Goal: Check status: Check status

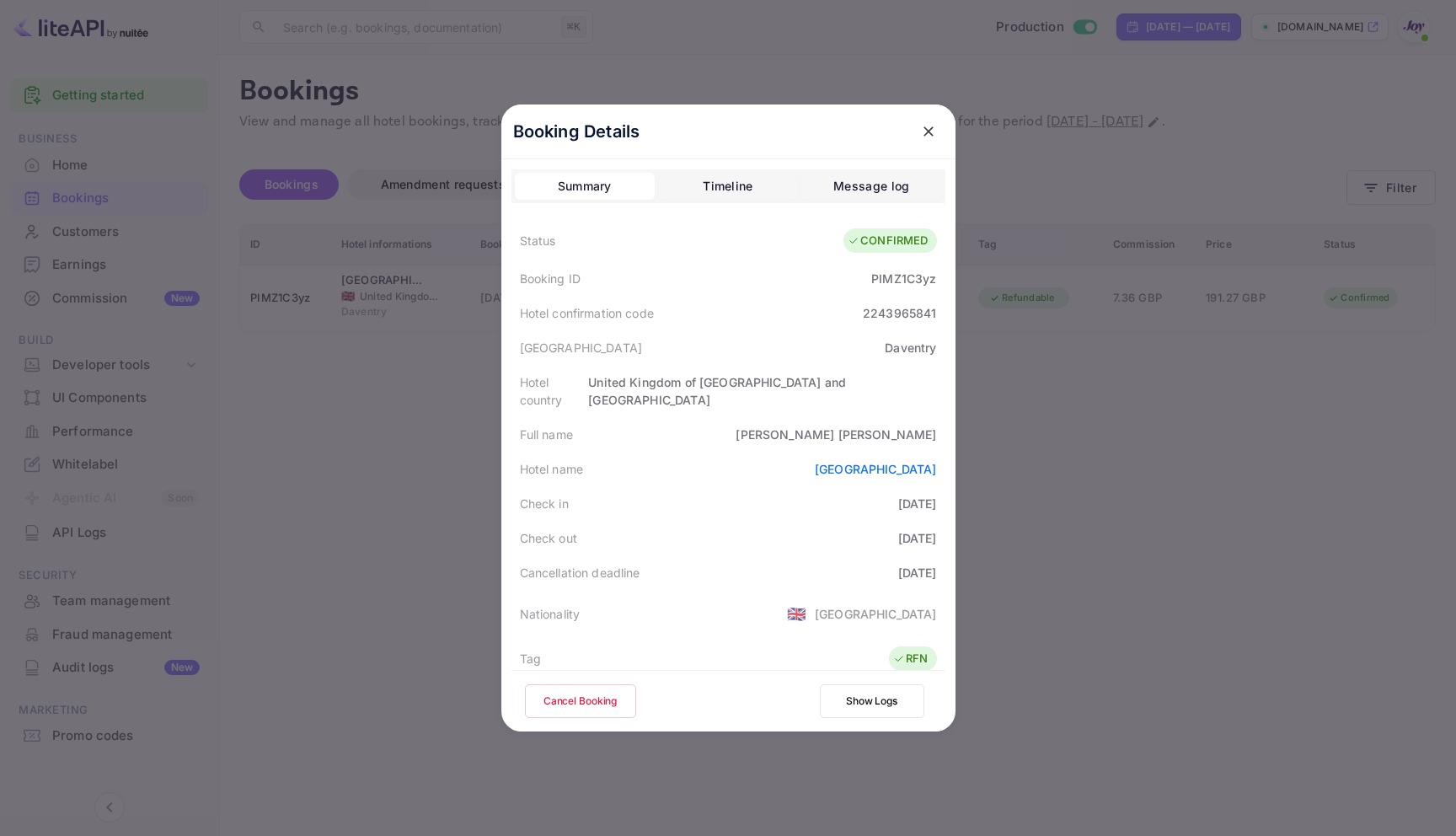
scroll to position [409, 0]
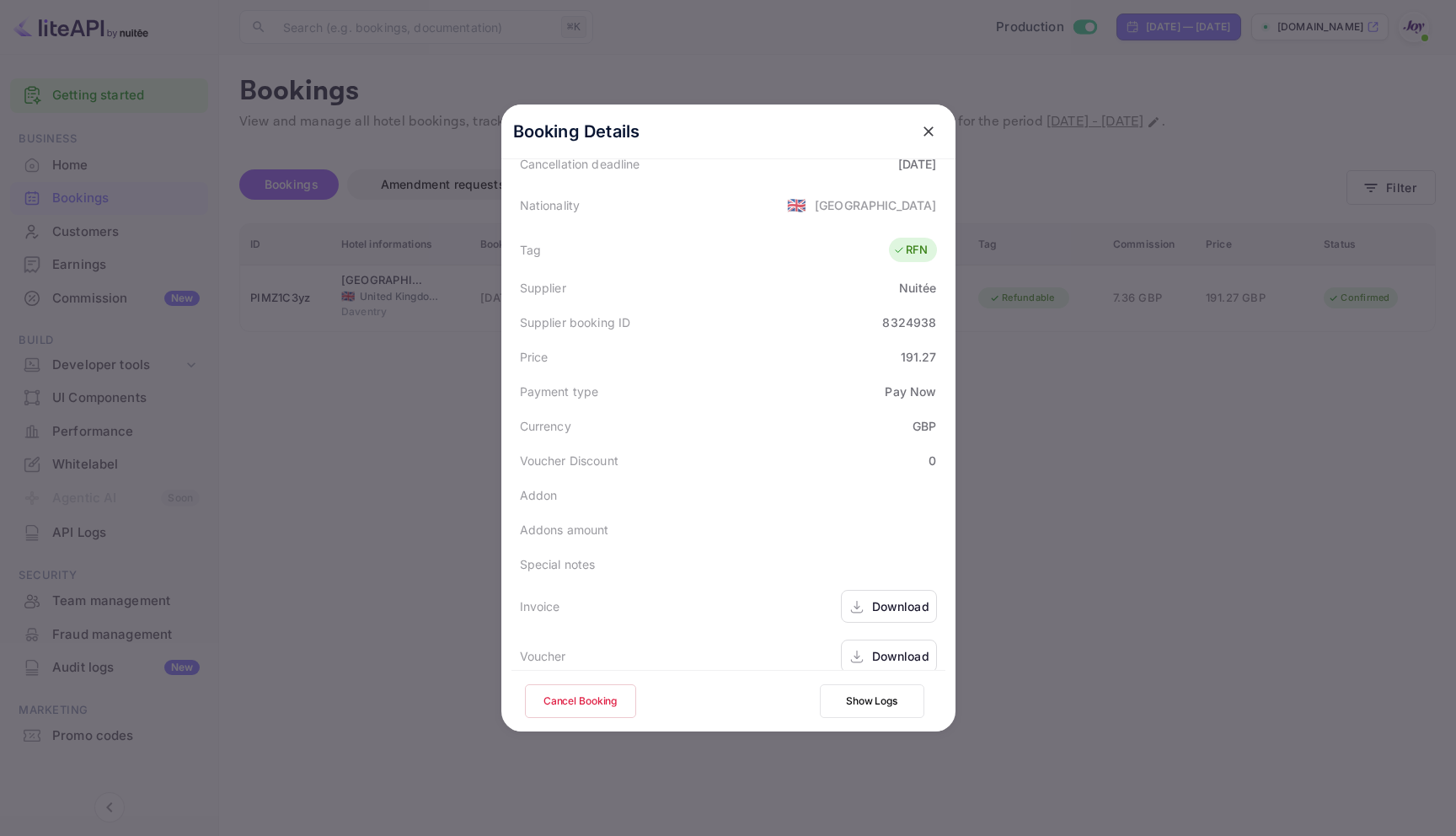
click at [890, 50] on div "Booking Details Summary Timeline Message log Status CONFIRMED Booking ID PIMZ1C…" at bounding box center [728, 418] width 508 height 836
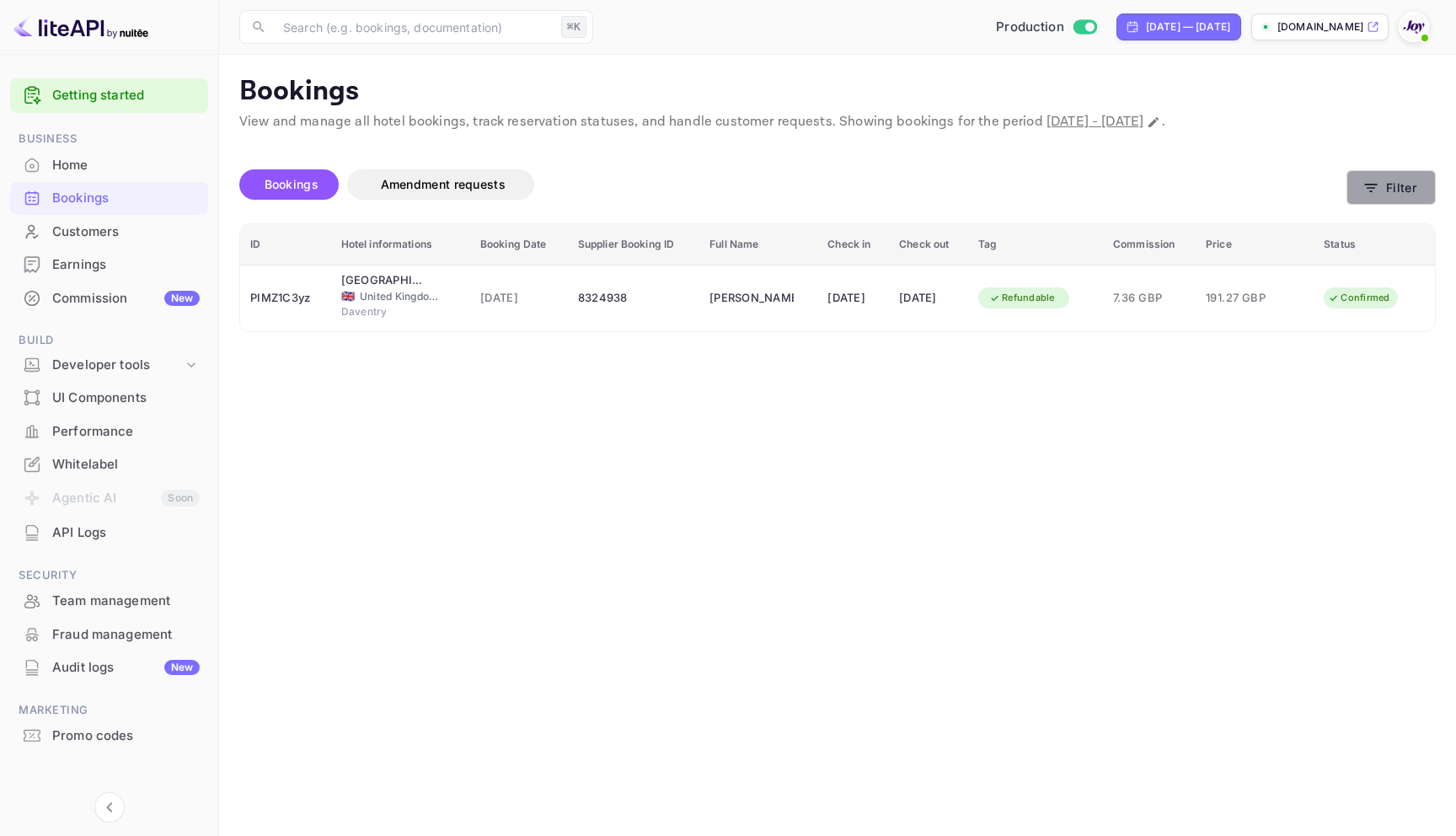
click at [1377, 186] on icon "button" at bounding box center [1371, 188] width 17 height 17
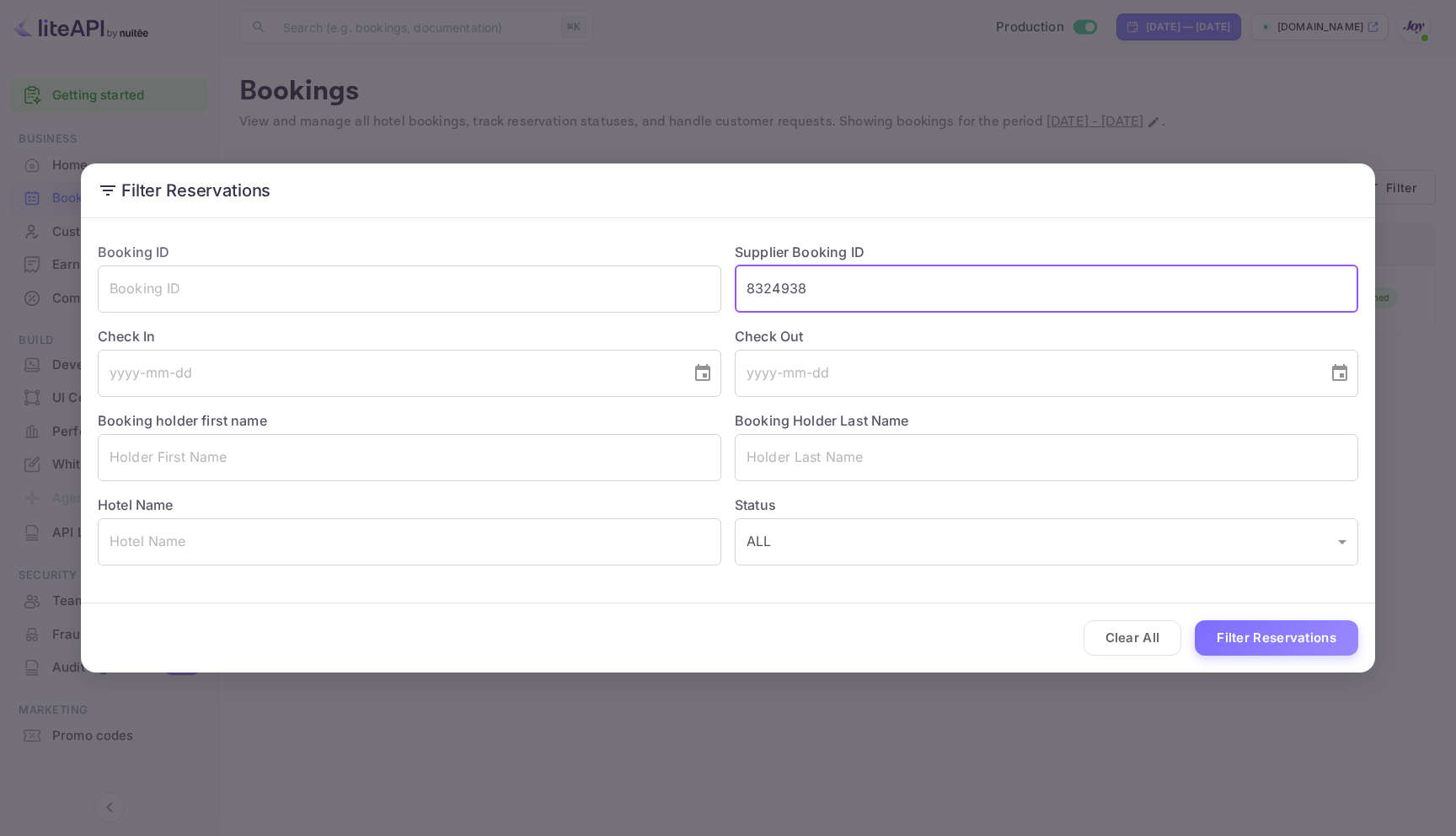
drag, startPoint x: 905, startPoint y: 293, endPoint x: 770, endPoint y: 280, distance: 135.6
click at [770, 280] on input "8324938" at bounding box center [1047, 289] width 624 height 47
type input "8"
paste input "9296715"
type input "9296715"
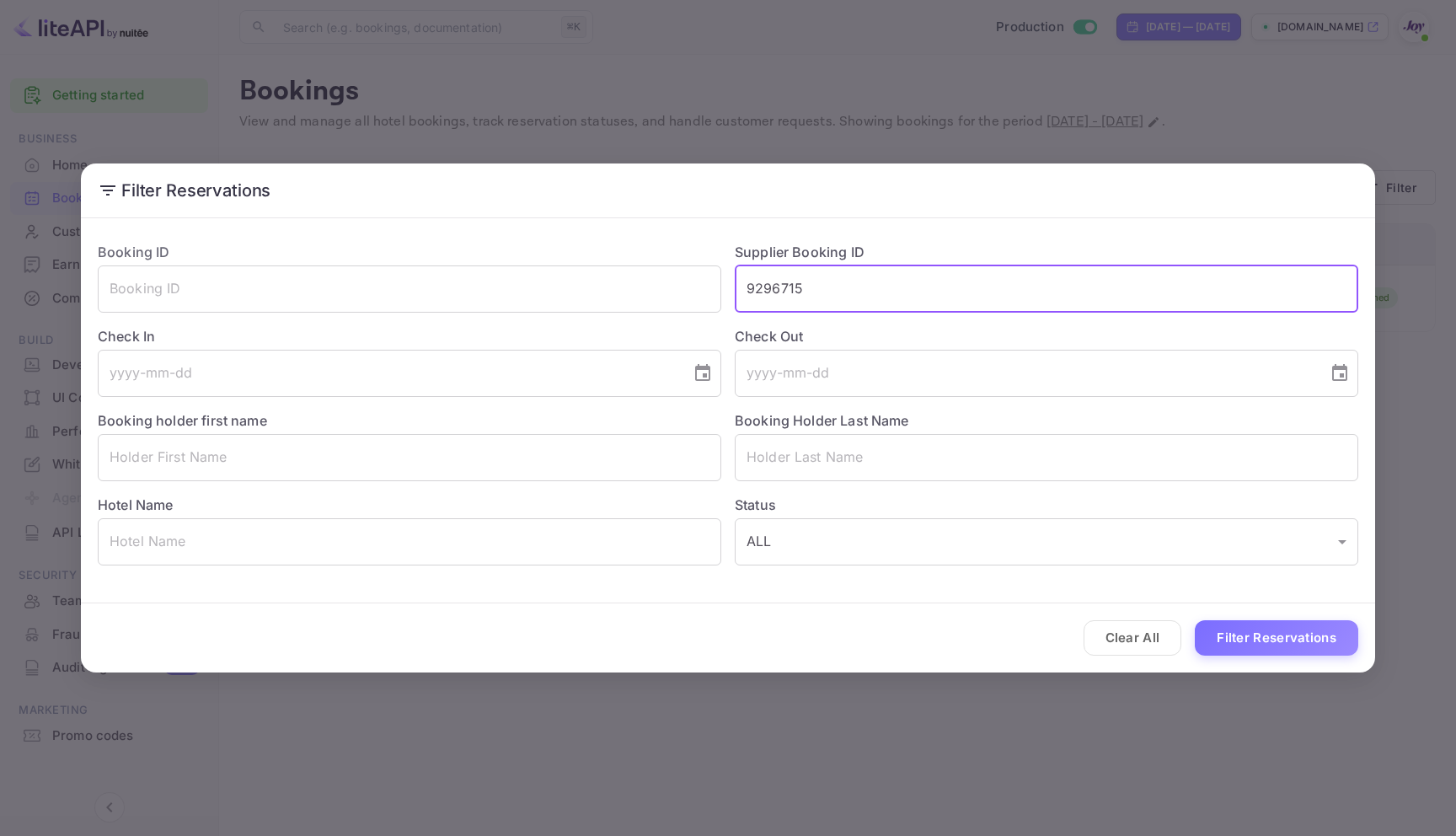
click at [1195, 620] on button "Filter Reservations" at bounding box center [1276, 638] width 164 height 36
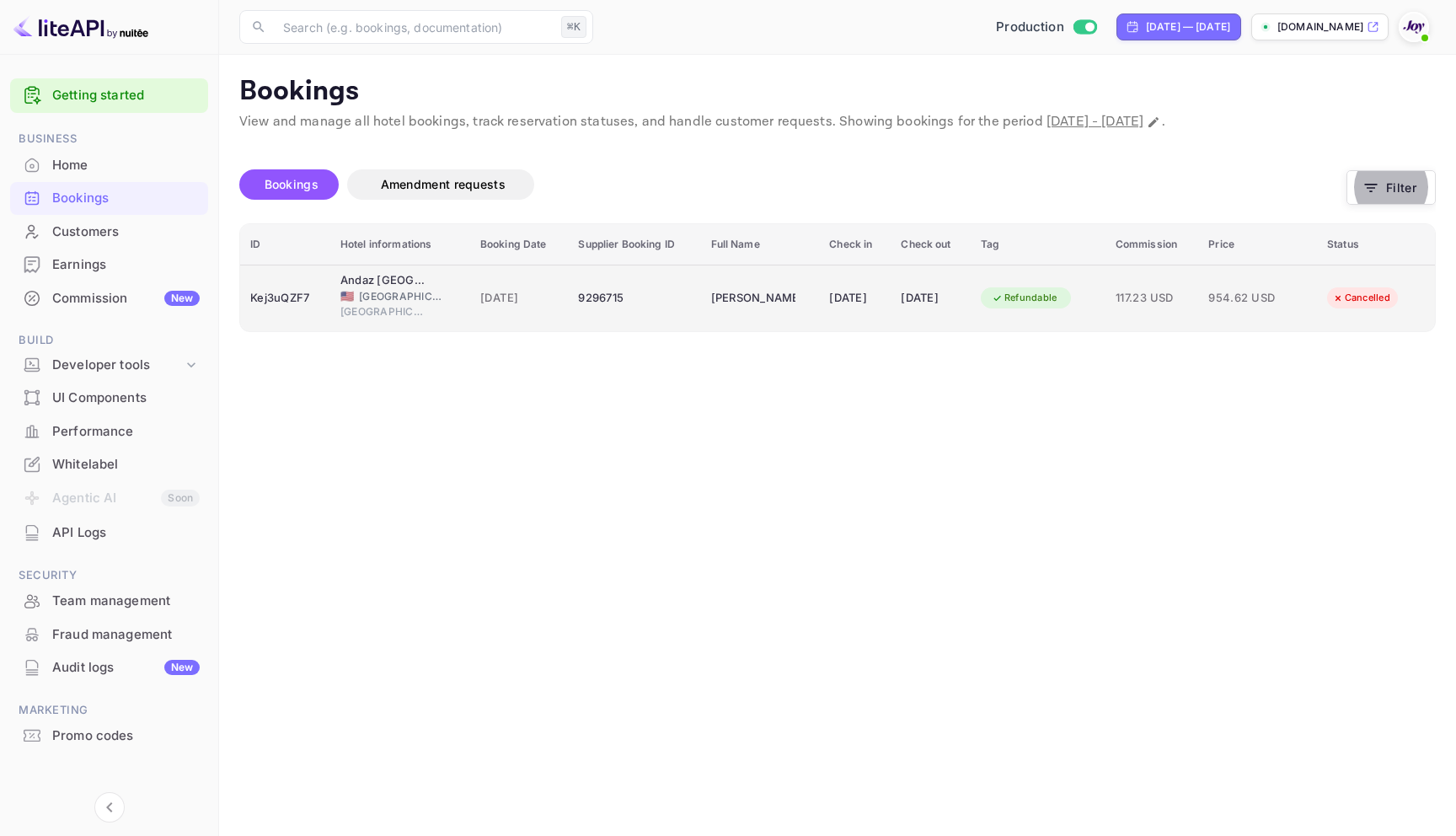
click at [634, 321] on td "9296715" at bounding box center [634, 298] width 132 height 67
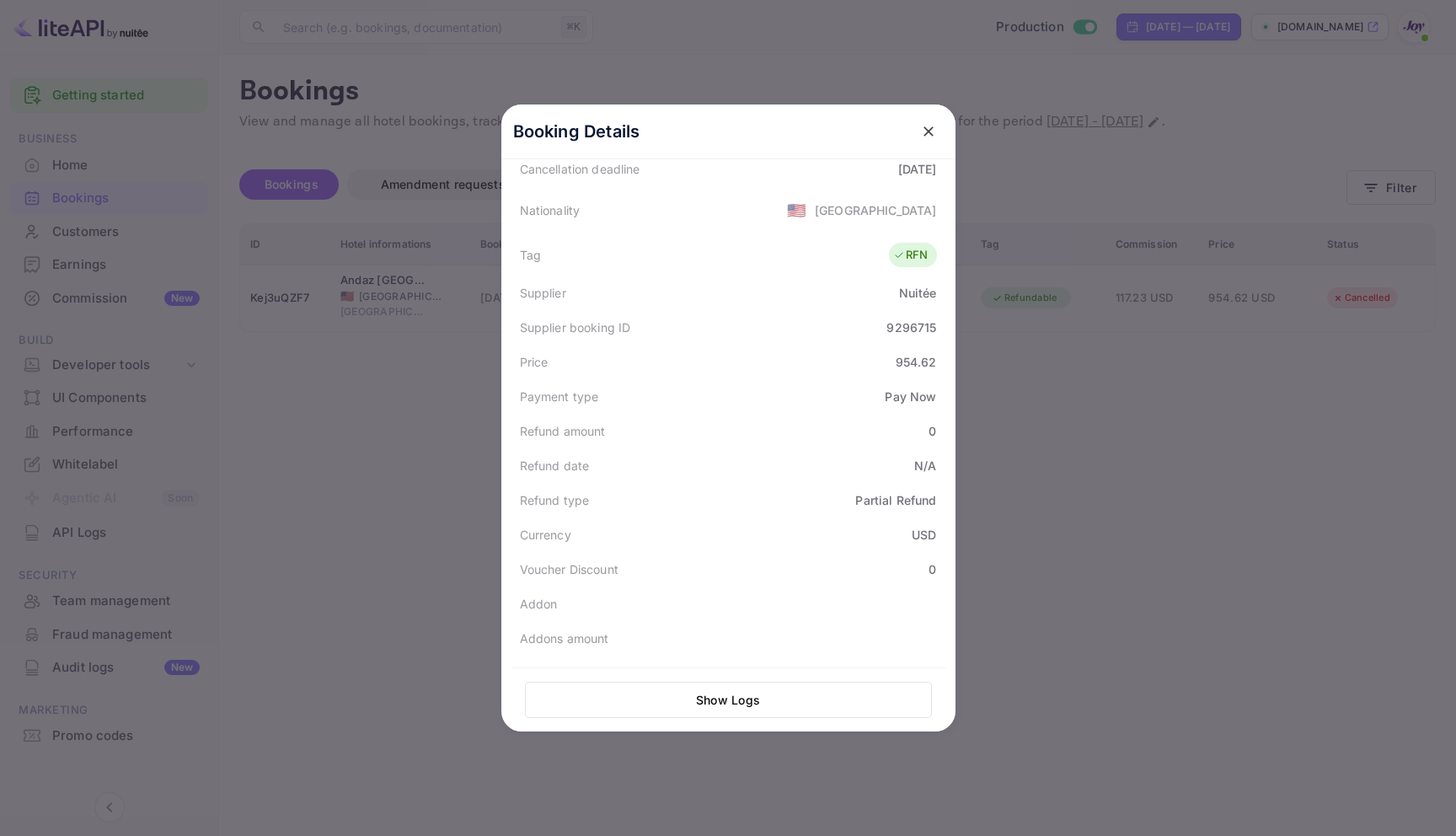
scroll to position [416, 0]
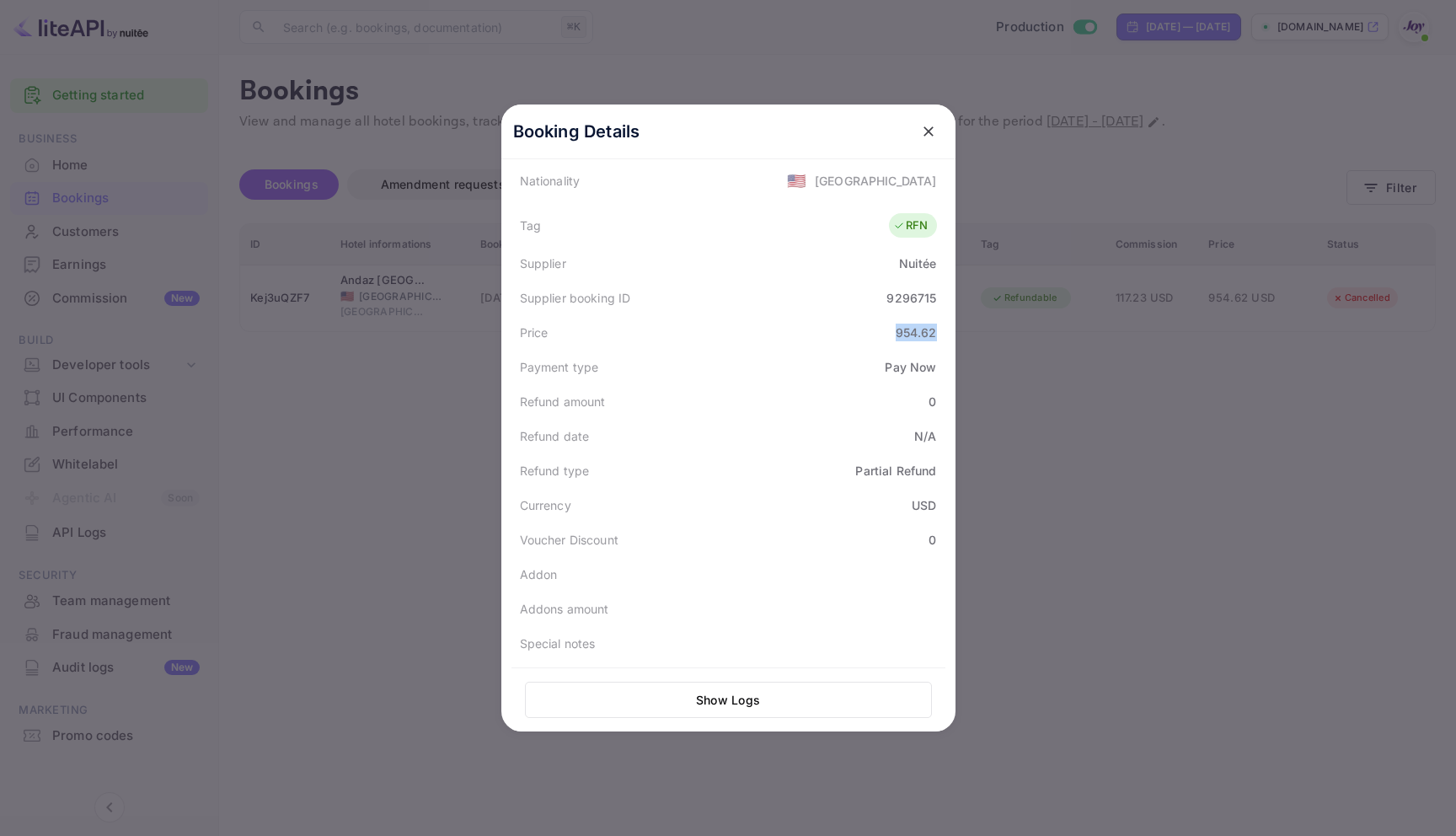
drag, startPoint x: 891, startPoint y: 331, endPoint x: 950, endPoint y: 335, distance: 59.1
click at [950, 335] on div "Booking Details Summary Timeline Message log Status CANCELLED Booking ID Kej3uQ…" at bounding box center [728, 418] width 454 height 627
copy div "954.62"
click at [924, 136] on icon "close" at bounding box center [928, 131] width 17 height 17
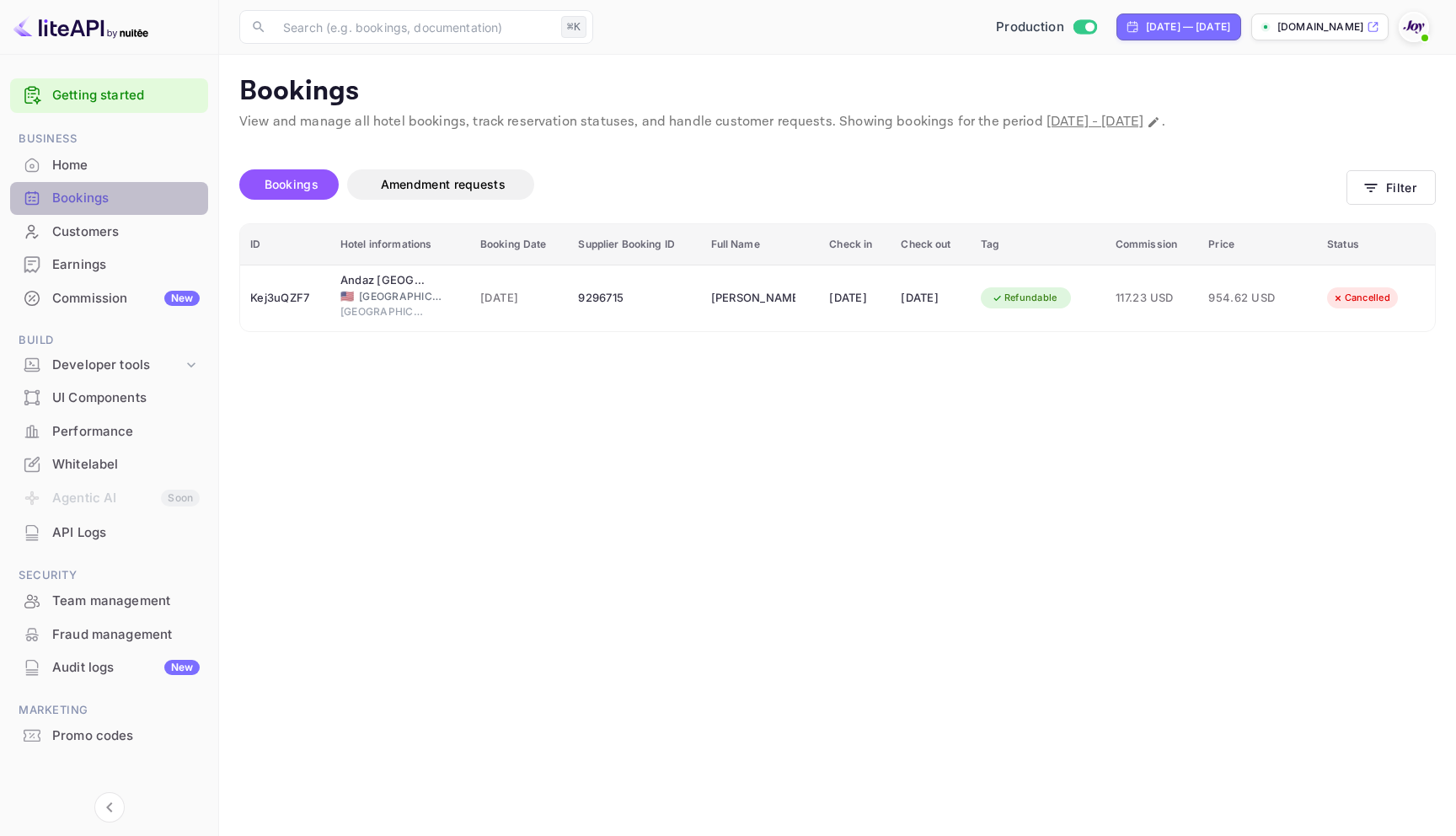
click at [64, 197] on div "Bookings" at bounding box center [125, 198] width 147 height 19
click at [1356, 177] on button "Filter" at bounding box center [1391, 187] width 89 height 34
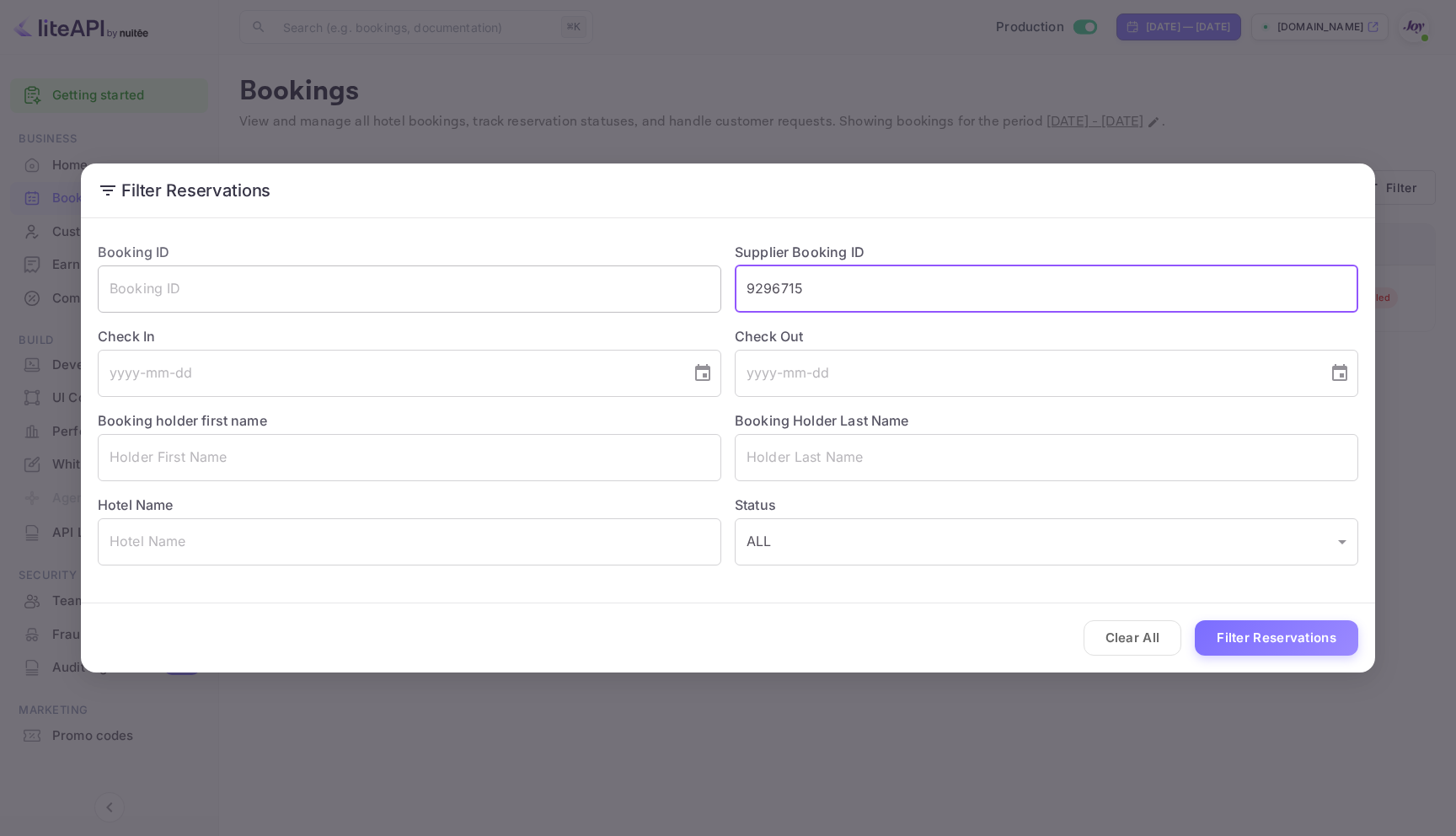
drag, startPoint x: 833, startPoint y: 287, endPoint x: 677, endPoint y: 287, distance: 156.0
click at [677, 287] on div "Booking ID ​ Supplier Booking ID 9296715 ​ Check In ​ Check Out ​ Booking holde…" at bounding box center [721, 397] width 1274 height 337
paste input "9164488"
type input "9164488"
click at [1282, 634] on button "Filter Reservations" at bounding box center [1276, 638] width 164 height 36
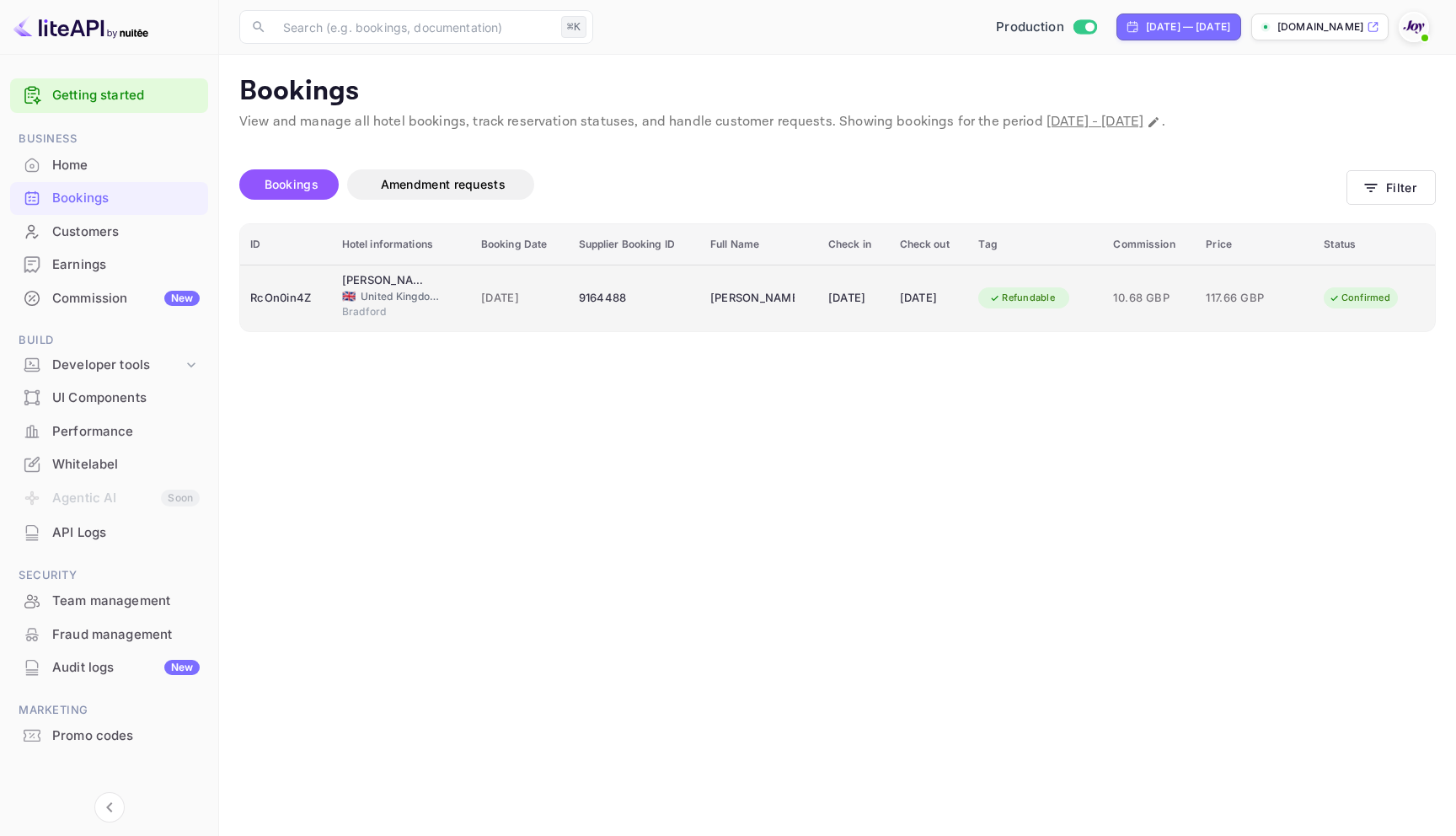
click at [632, 278] on td "9164488" at bounding box center [634, 298] width 131 height 67
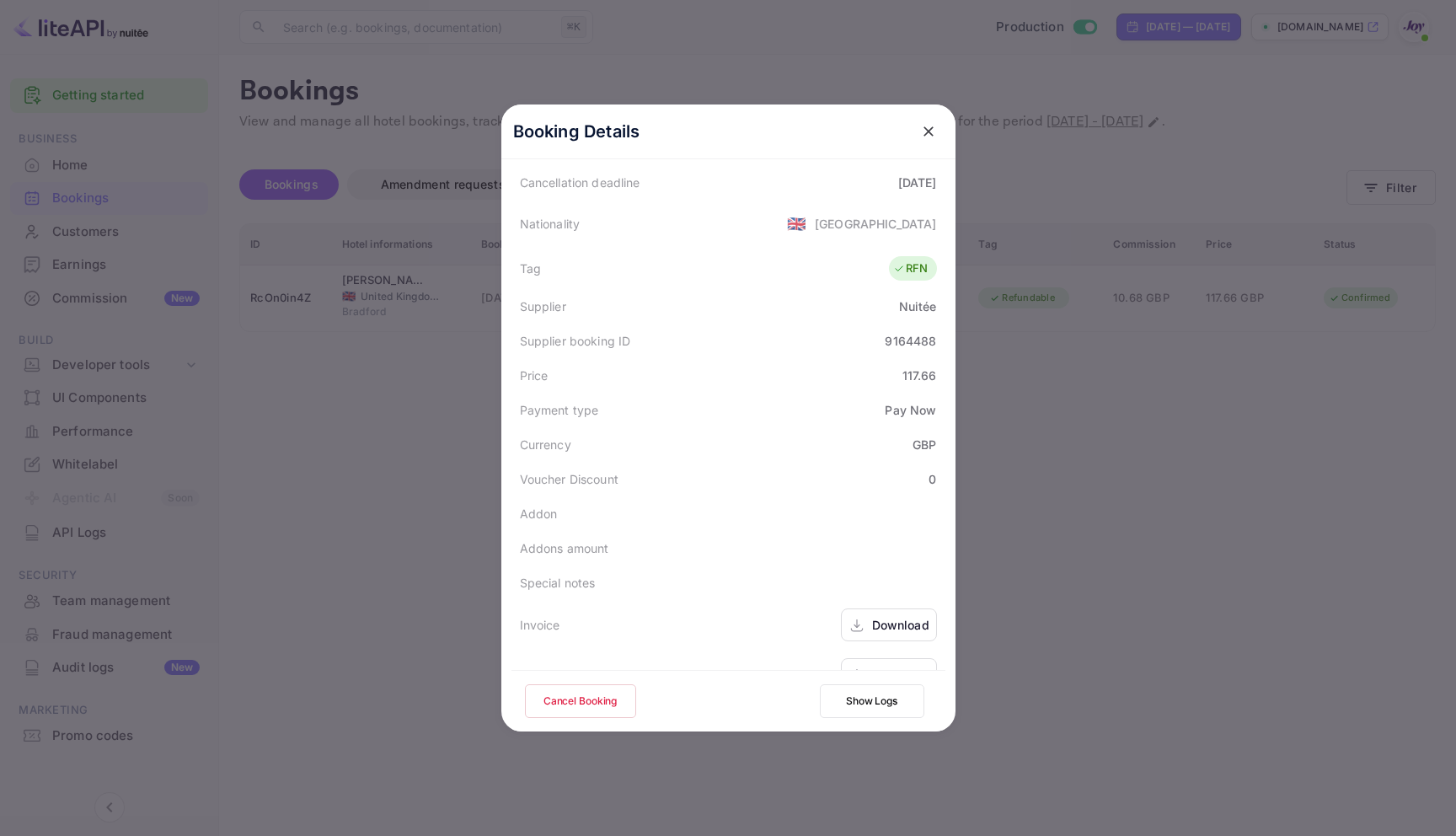
scroll to position [409, 0]
drag, startPoint x: 929, startPoint y: 341, endPoint x: 890, endPoint y: 343, distance: 39.1
click at [890, 357] on div "Price 117.66" at bounding box center [728, 374] width 434 height 34
copy div "117.66"
click at [914, 121] on div at bounding box center [928, 131] width 31 height 31
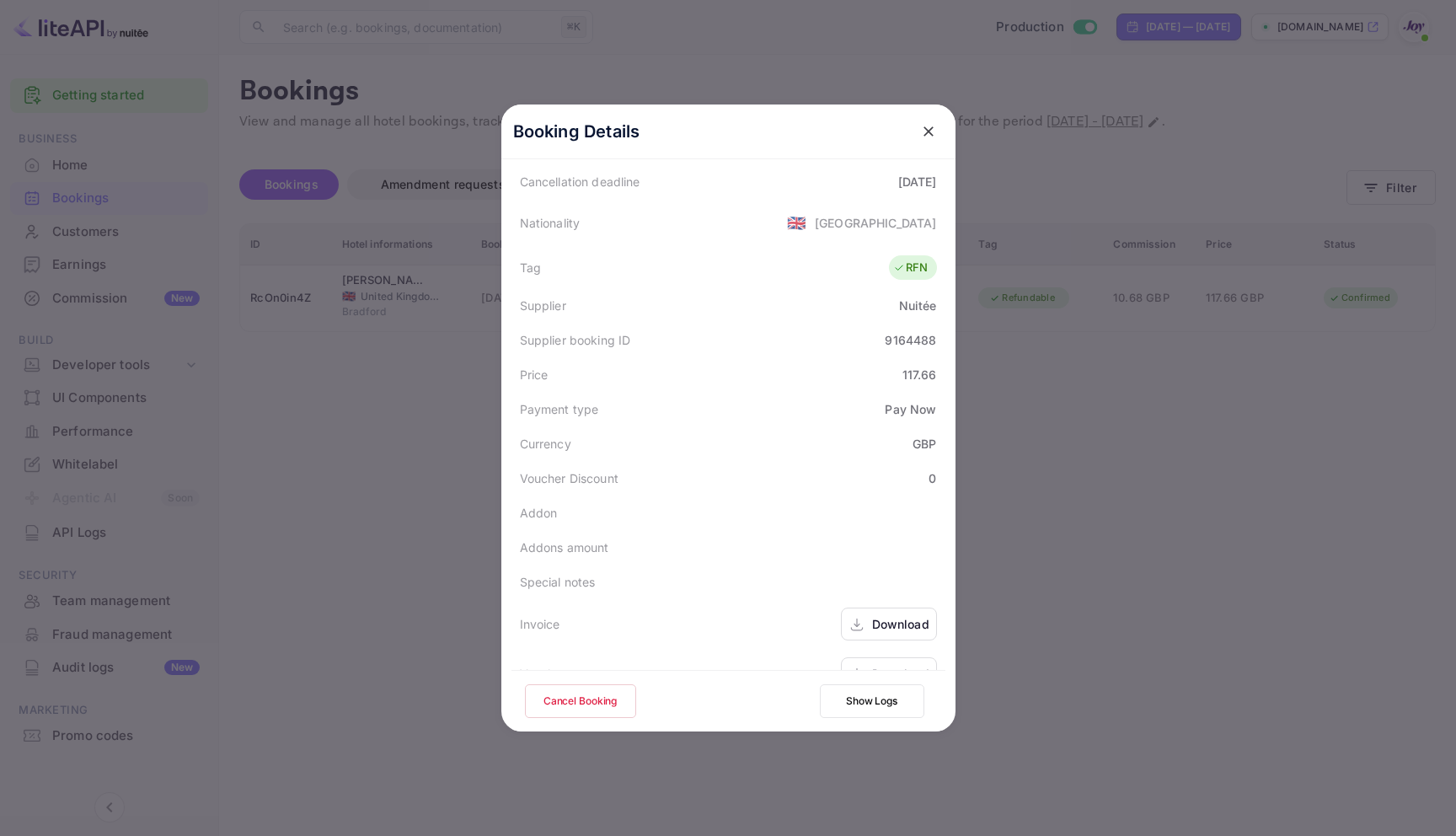
click at [920, 124] on icon "close" at bounding box center [928, 131] width 17 height 17
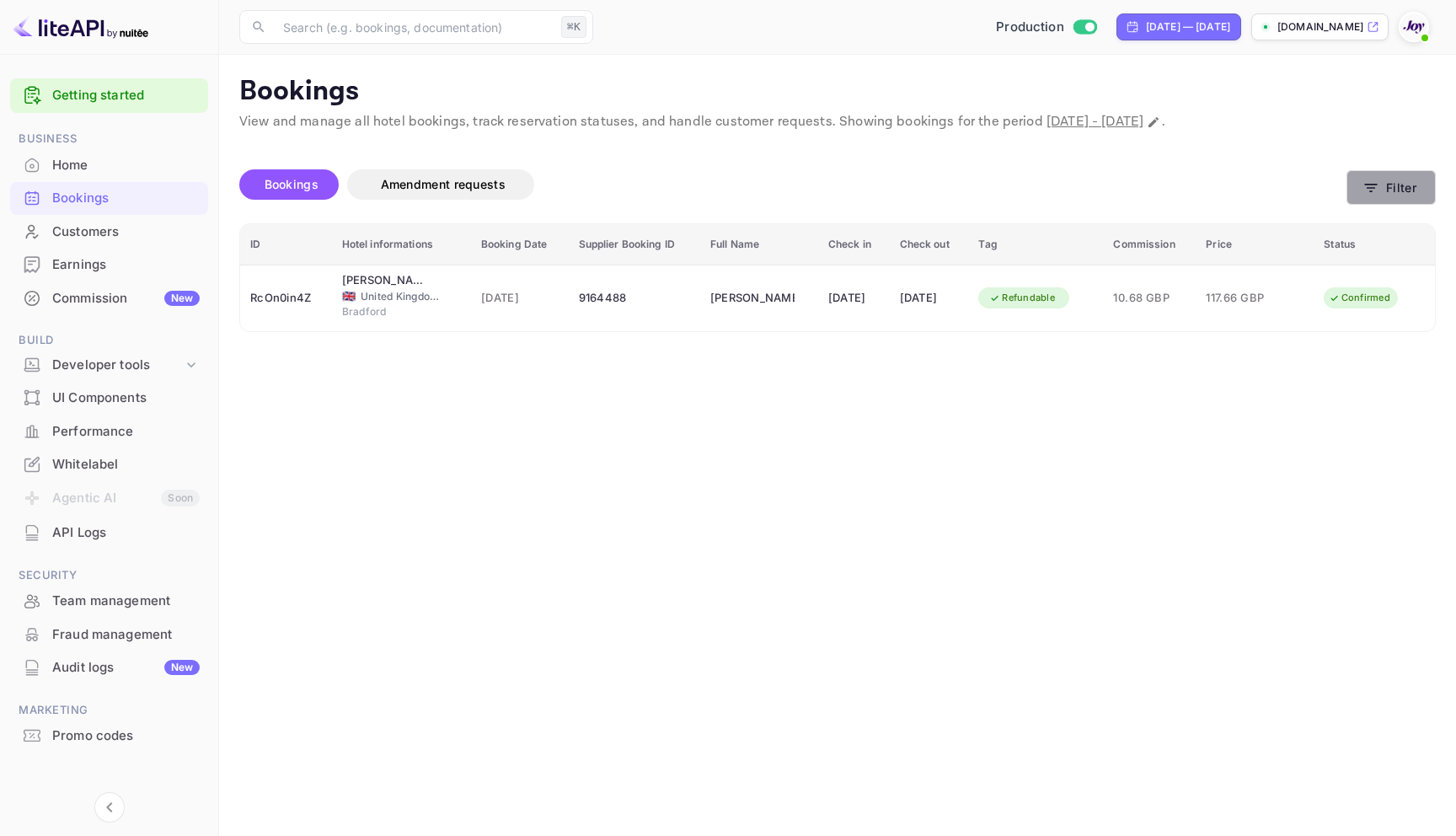
click at [1368, 192] on icon "button" at bounding box center [1371, 188] width 17 height 17
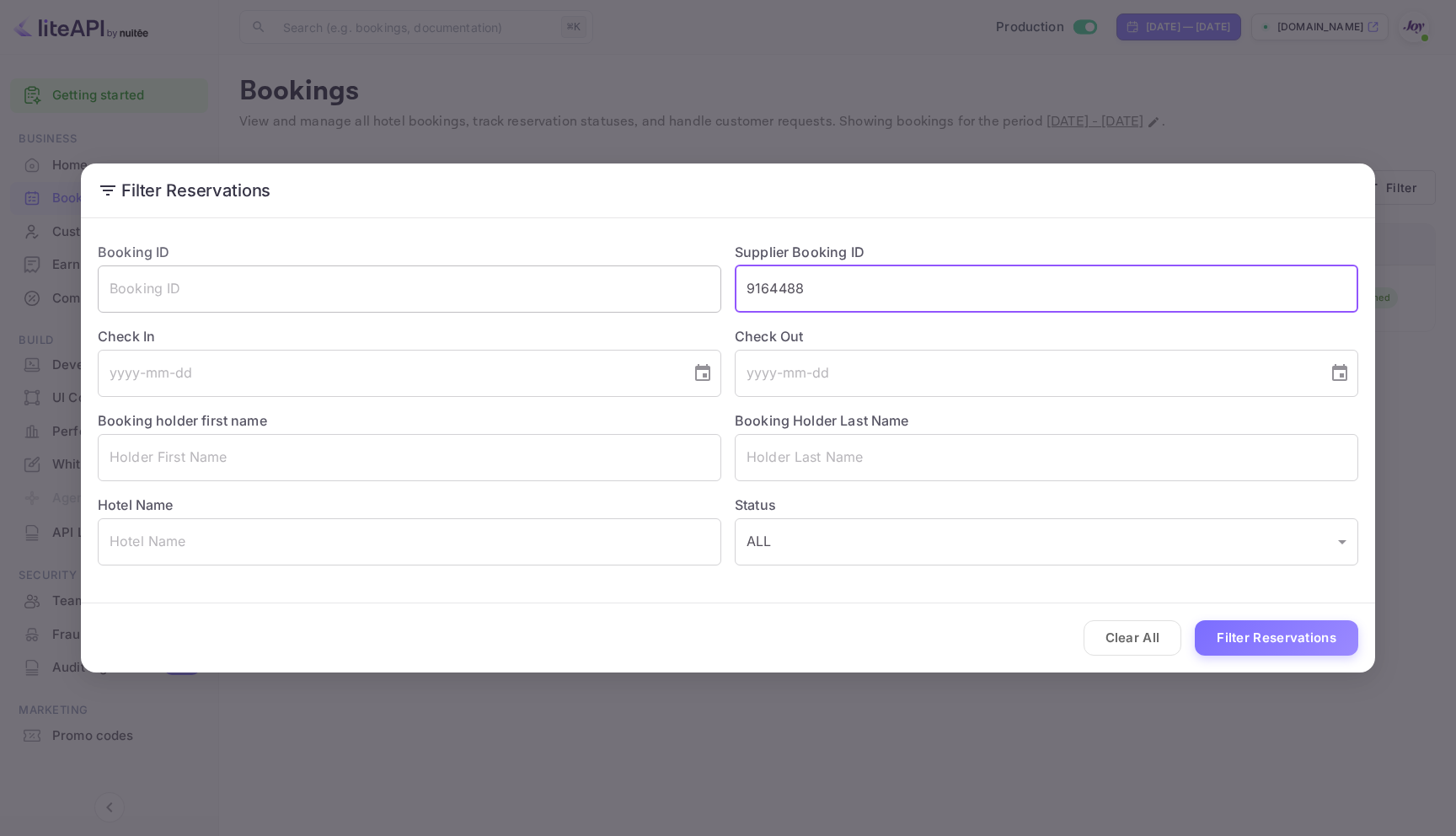
drag, startPoint x: 823, startPoint y: 300, endPoint x: 686, endPoint y: 287, distance: 137.6
click at [686, 287] on div "Booking ID ​ Supplier Booking ID 9164488 ​ Check In ​ Check Out ​ Booking holde…" at bounding box center [721, 397] width 1274 height 337
paste input "9252359"
type input "9252359"
click at [1241, 632] on button "Filter Reservations" at bounding box center [1276, 638] width 164 height 36
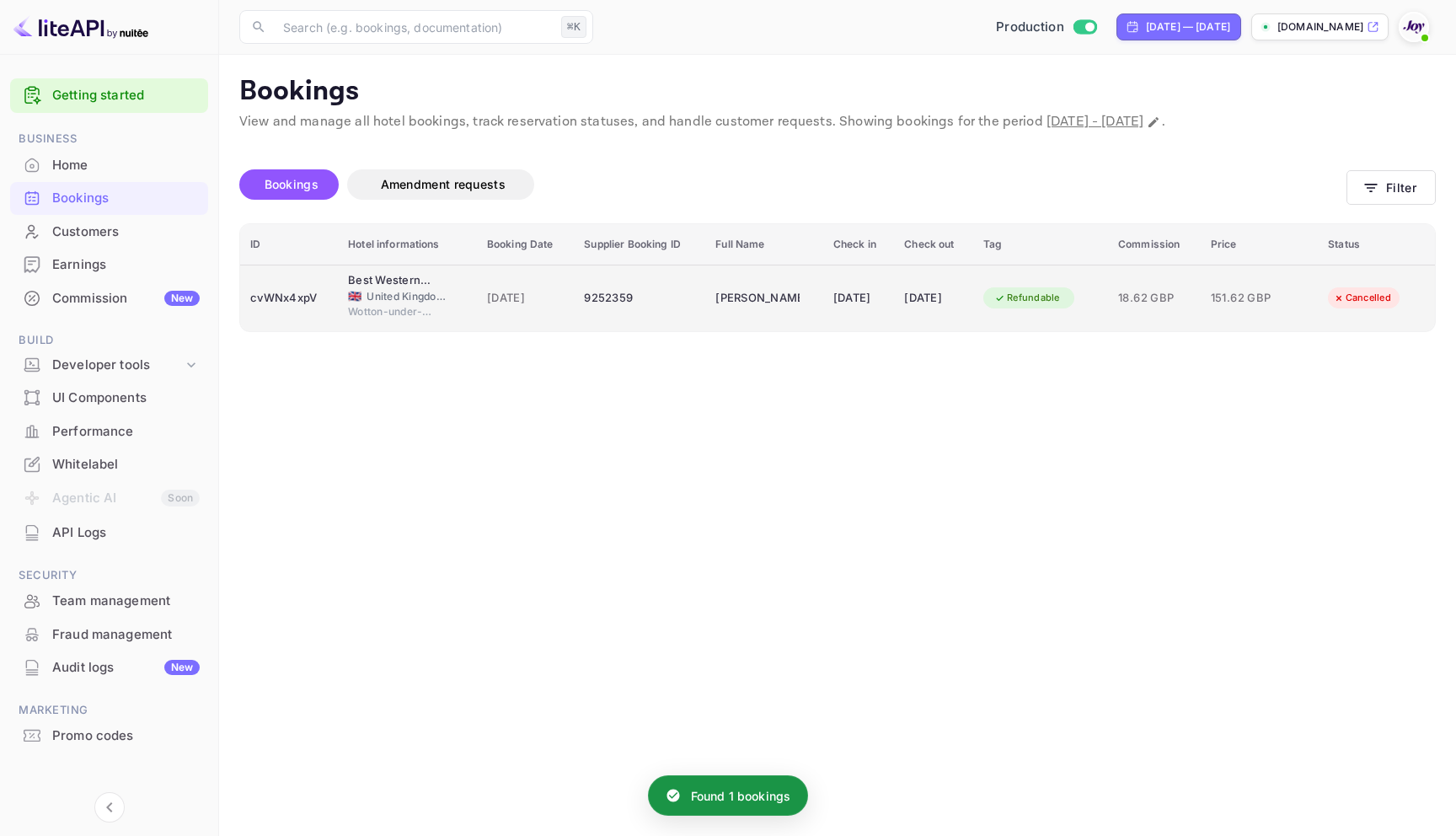
click at [669, 315] on td "9252359" at bounding box center [640, 298] width 131 height 67
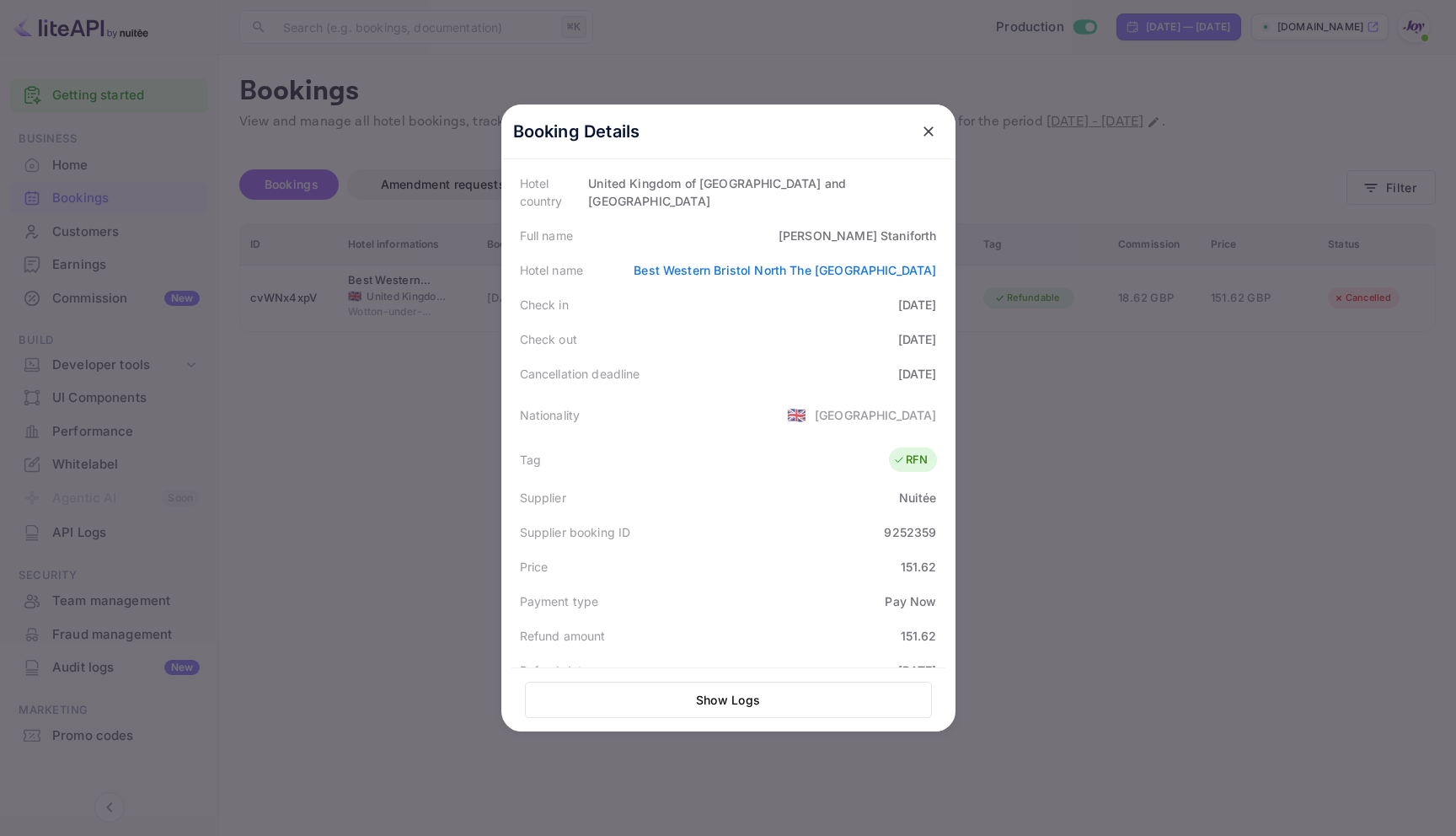
scroll to position [309, 0]
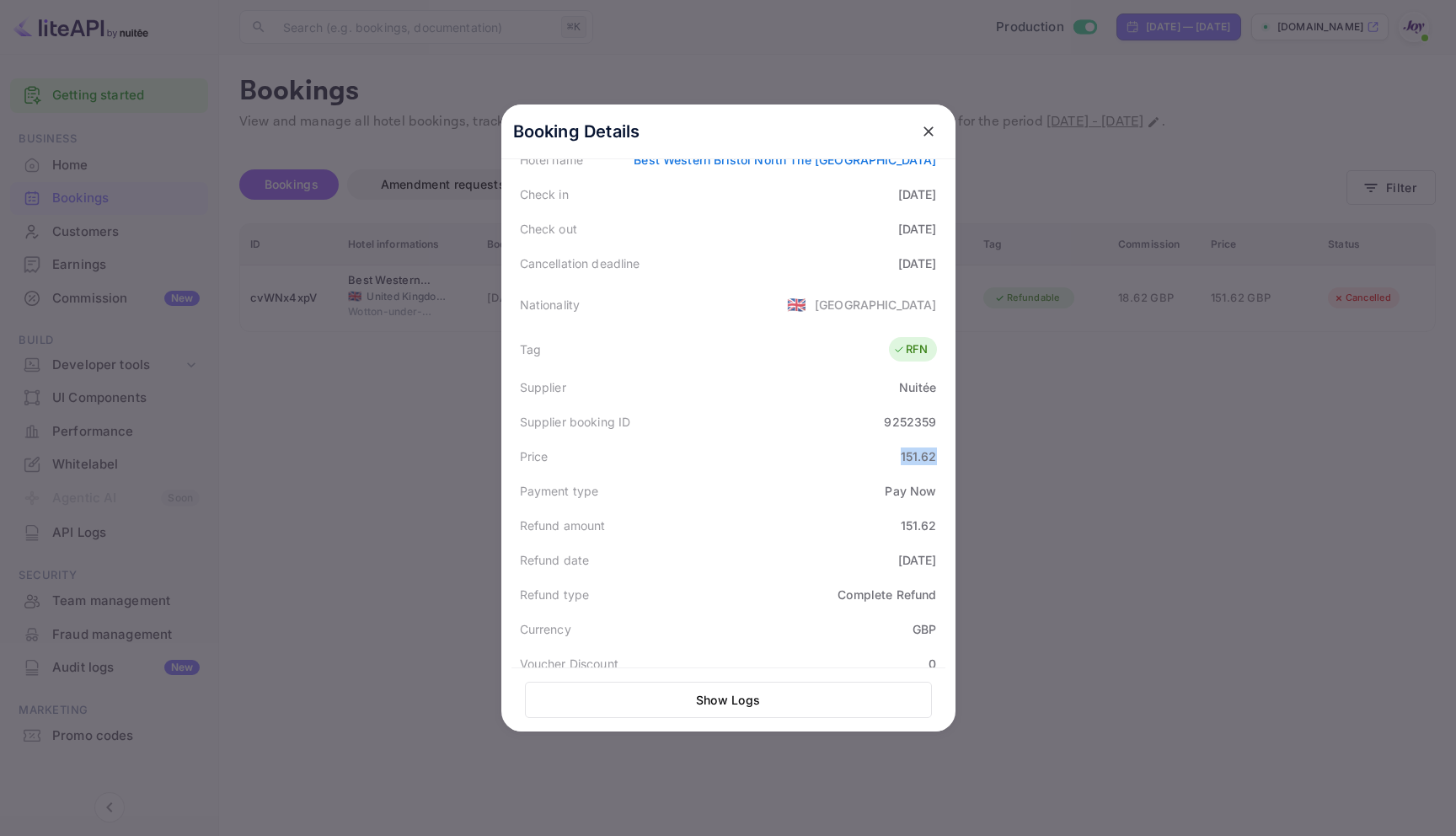
drag, startPoint x: 890, startPoint y: 437, endPoint x: 933, endPoint y: 437, distance: 43.0
click at [933, 439] on div "Price 151.62" at bounding box center [728, 455] width 434 height 34
copy div "151.62"
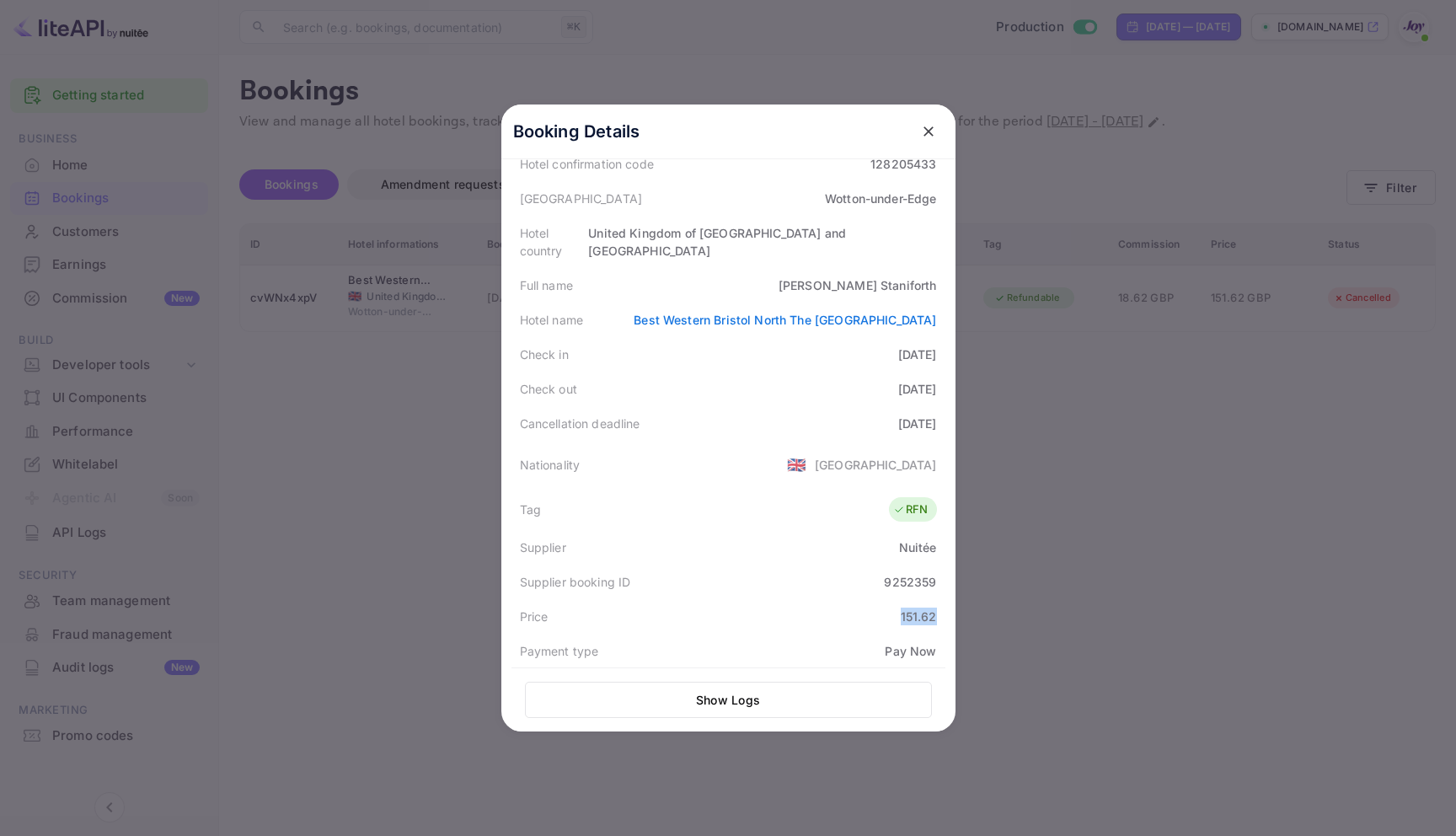
scroll to position [0, 0]
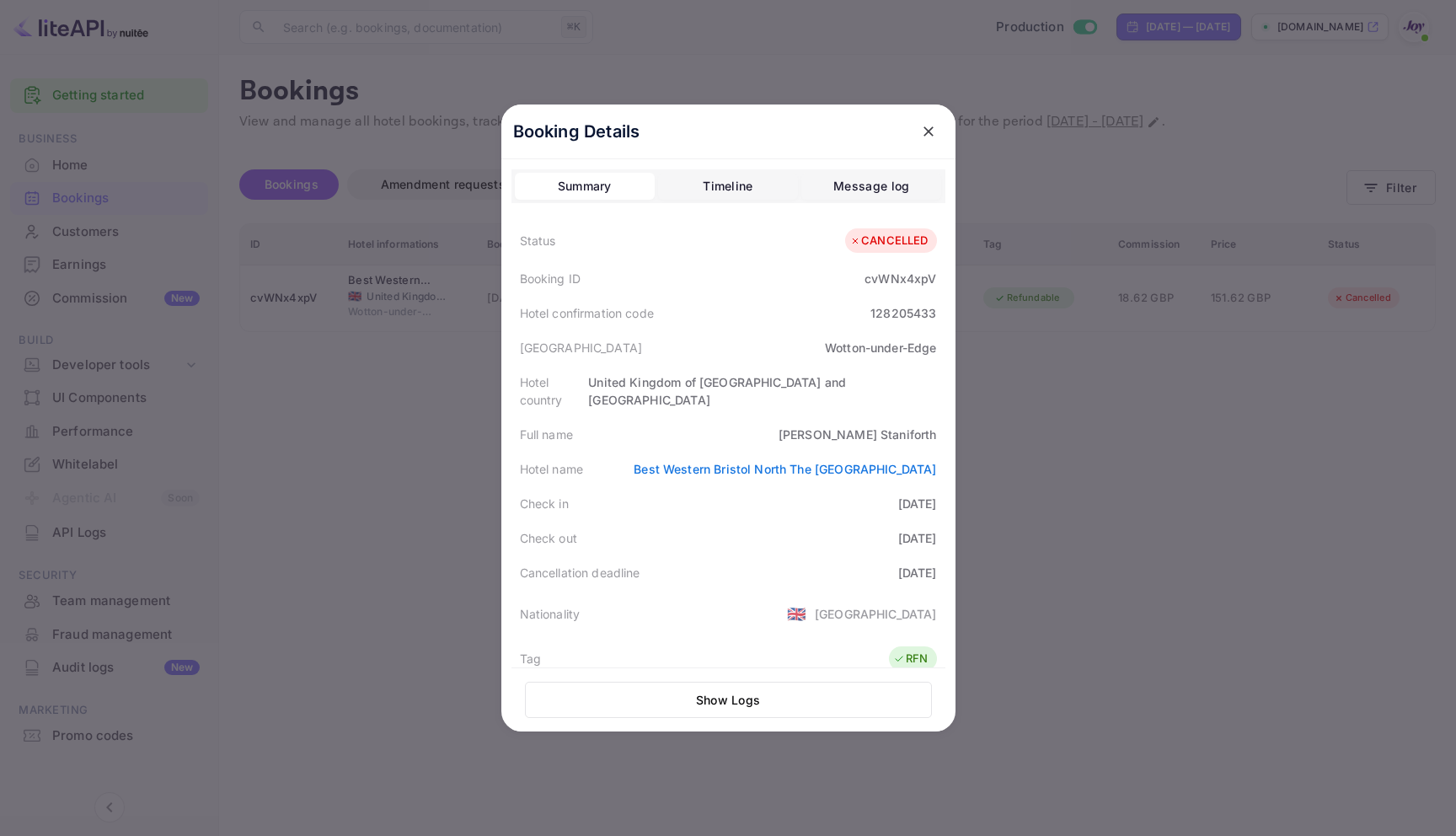
click at [874, 67] on div "Booking Details Summary Timeline Message log Status CANCELLED Booking ID cvWNx4…" at bounding box center [728, 418] width 508 height 836
